Goal: Navigation & Orientation: Find specific page/section

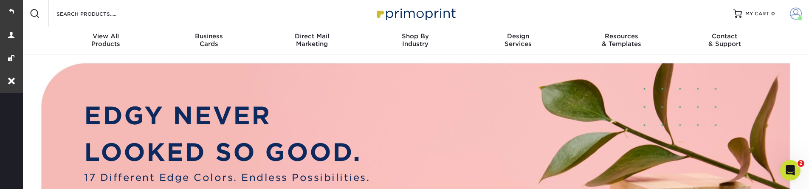
click at [786, 12] on link "Account" at bounding box center [795, 13] width 27 height 27
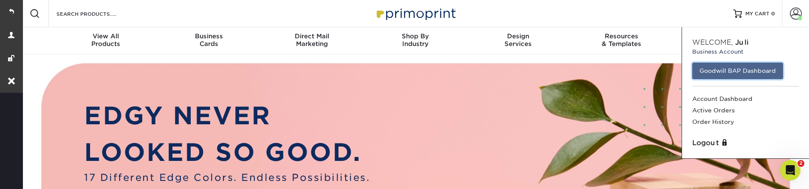
click at [736, 69] on link "Goodwill BAP Dashboard" at bounding box center [737, 70] width 91 height 16
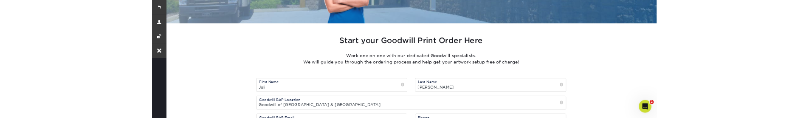
scroll to position [408, 0]
